Goal: Communication & Community: Answer question/provide support

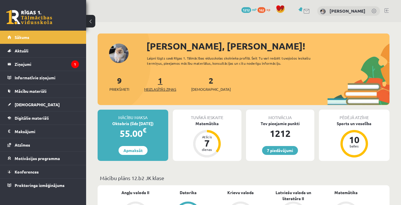
click at [163, 79] on link "1 Neizlasītās ziņas" at bounding box center [160, 83] width 32 height 17
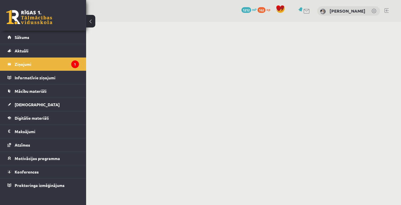
click at [310, 10] on link at bounding box center [306, 11] width 7 height 5
click at [386, 12] on link at bounding box center [386, 10] width 4 height 5
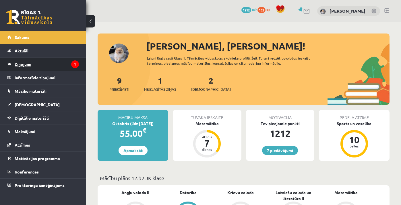
click at [65, 67] on legend "Ziņojumi 1" at bounding box center [47, 64] width 64 height 13
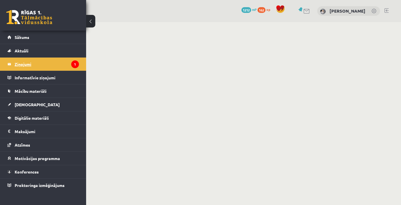
click at [52, 64] on legend "Ziņojumi 1" at bounding box center [47, 64] width 64 height 13
click at [44, 43] on link "Sākums" at bounding box center [42, 37] width 71 height 13
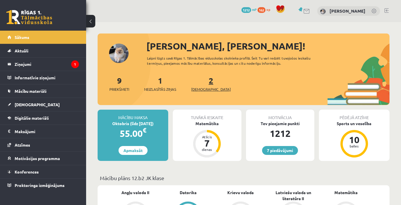
click at [206, 88] on span "[DEMOGRAPHIC_DATA]" at bounding box center [211, 90] width 40 height 6
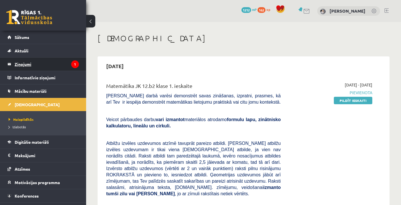
click at [75, 63] on icon "1" at bounding box center [75, 65] width 8 height 8
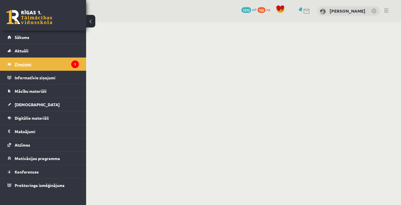
click at [70, 63] on legend "Ziņojumi 1" at bounding box center [47, 64] width 64 height 13
click at [41, 40] on link "Sākums" at bounding box center [42, 37] width 71 height 13
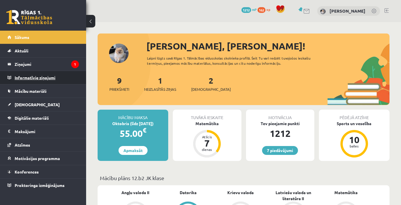
click at [54, 78] on legend "Informatīvie ziņojumi 0" at bounding box center [47, 77] width 64 height 13
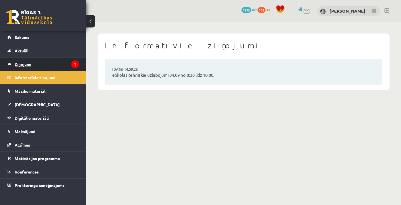
click at [37, 64] on legend "Ziņojumi 1" at bounding box center [47, 64] width 64 height 13
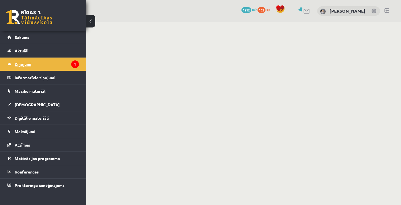
click at [46, 61] on legend "Ziņojumi 1" at bounding box center [47, 64] width 64 height 13
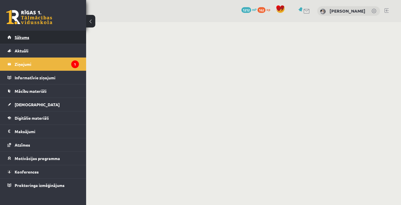
click at [33, 34] on link "Sākums" at bounding box center [42, 37] width 71 height 13
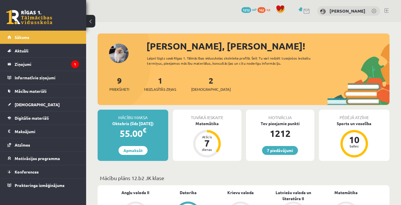
click at [310, 11] on link at bounding box center [306, 11] width 7 height 5
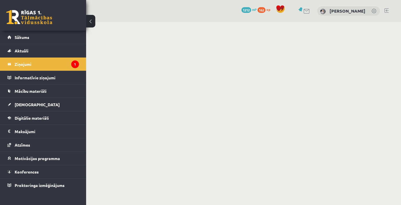
drag, startPoint x: 0, startPoint y: 0, endPoint x: 315, endPoint y: 11, distance: 314.9
click at [310, 11] on link at bounding box center [306, 11] width 7 height 5
click at [48, 34] on link "Sākums" at bounding box center [42, 37] width 71 height 13
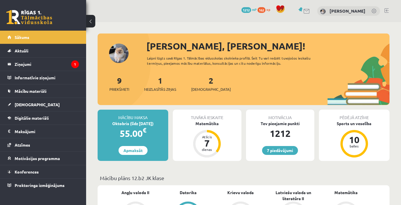
click at [310, 12] on link at bounding box center [306, 11] width 7 height 5
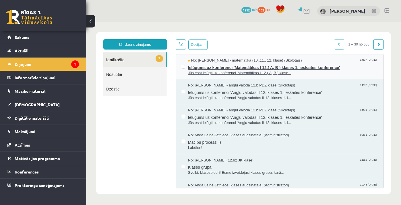
click at [258, 71] on span "Jūs esat ielūgti uz konferenci 'Matemātikas I 12.( A, B ) klase..." at bounding box center [283, 73] width 190 height 5
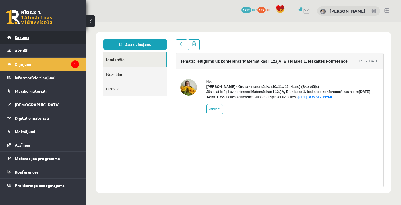
click at [46, 39] on link "Sākums" at bounding box center [42, 37] width 71 height 13
